Goal: Task Accomplishment & Management: Use online tool/utility

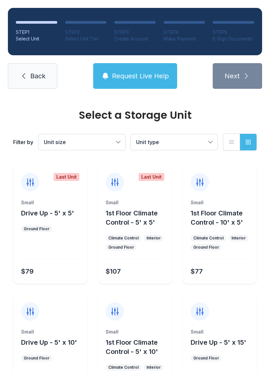
click at [28, 83] on link "Back" at bounding box center [32, 76] width 49 height 26
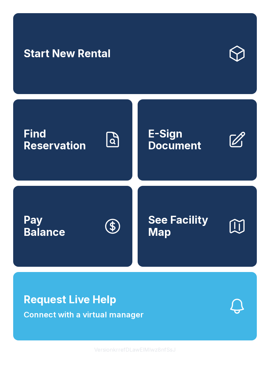
click at [197, 152] on span "E-Sign Document" at bounding box center [185, 140] width 74 height 24
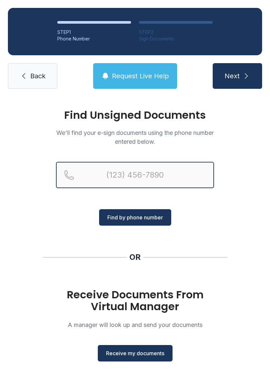
click at [127, 170] on input "Reservation phone number" at bounding box center [135, 175] width 158 height 26
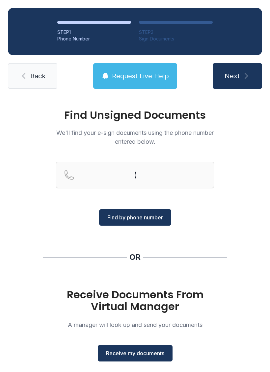
click at [239, 67] on button "Next" at bounding box center [236, 76] width 49 height 26
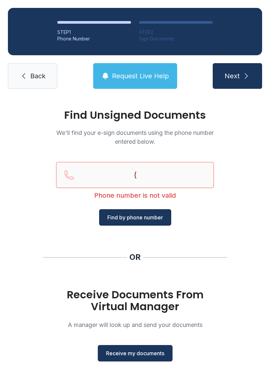
click at [106, 176] on input "(" at bounding box center [135, 175] width 158 height 26
type input "[PHONE_NUMBER]"
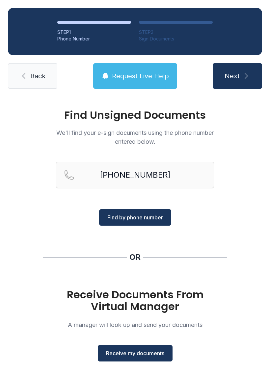
click at [37, 75] on span "Back" at bounding box center [37, 75] width 15 height 9
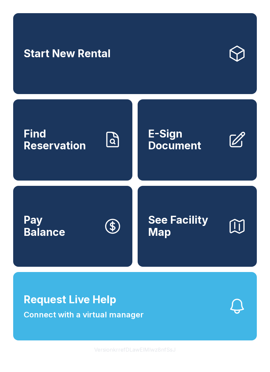
click at [184, 149] on span "E-Sign Document" at bounding box center [185, 140] width 74 height 24
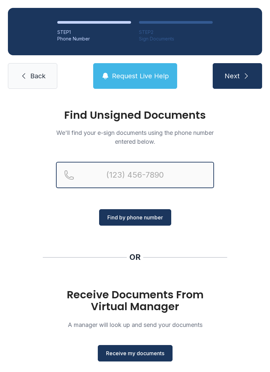
click at [151, 176] on input "Reservation phone number" at bounding box center [135, 175] width 158 height 26
type input "[PHONE_NUMBER]"
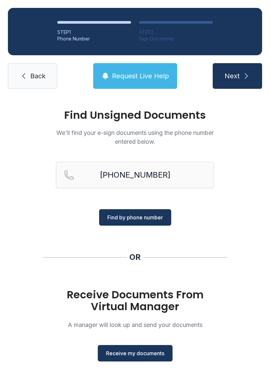
click at [237, 79] on span "Next" at bounding box center [231, 75] width 15 height 9
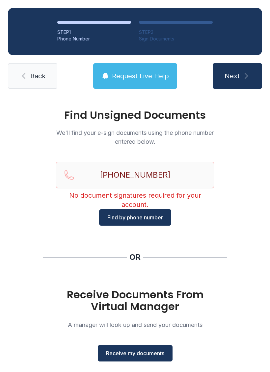
click at [145, 355] on span "Receive my documents" at bounding box center [135, 353] width 58 height 8
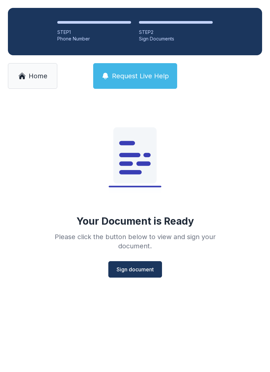
click at [131, 272] on span "Sign document" at bounding box center [134, 269] width 37 height 8
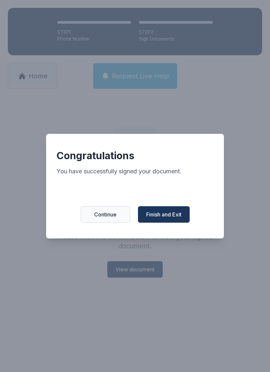
click at [171, 218] on span "Finish and Exit" at bounding box center [163, 214] width 35 height 8
